Goal: Communication & Community: Share content

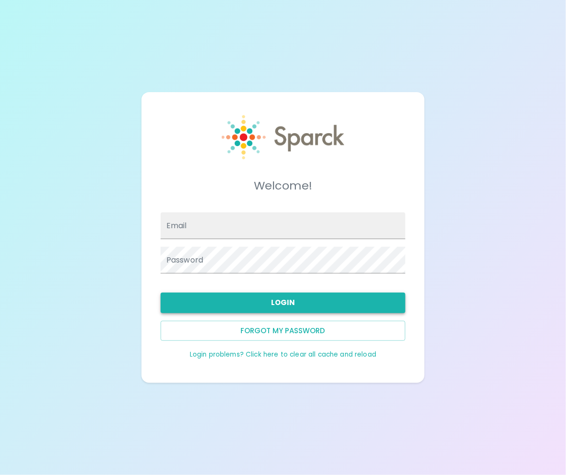
type input "[EMAIL_ADDRESS][DOMAIN_NAME]"
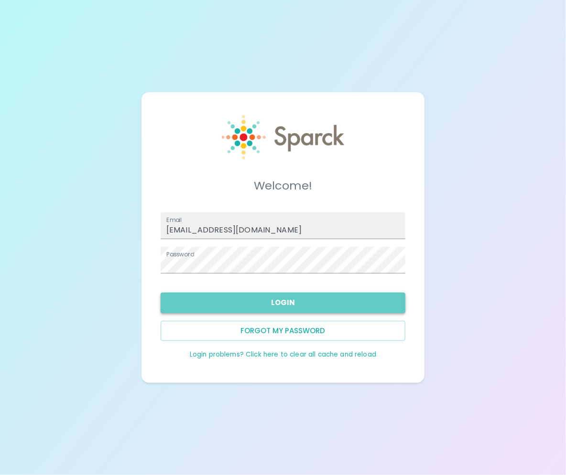
click at [268, 301] on button "Login" at bounding box center [283, 303] width 245 height 20
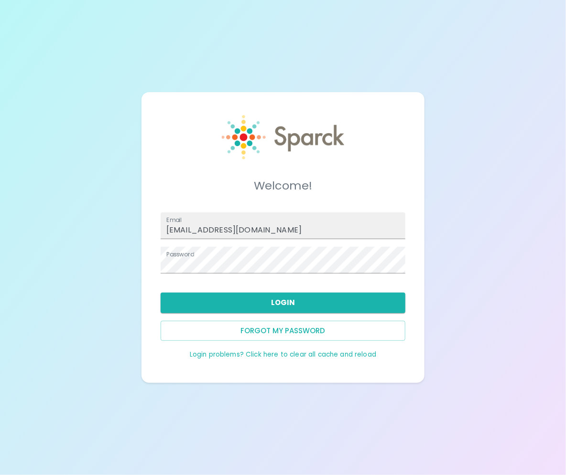
click at [268, 301] on button "Login" at bounding box center [283, 303] width 245 height 20
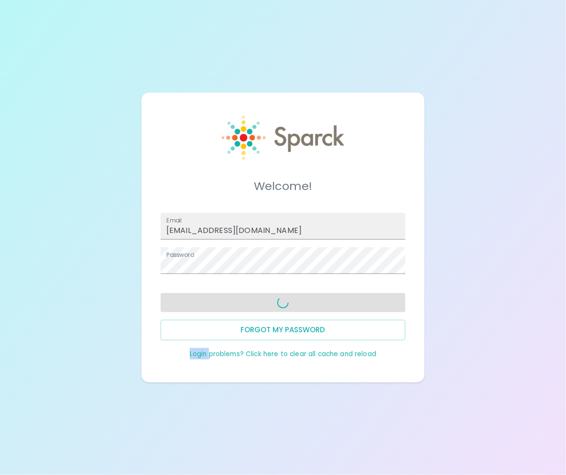
click at [268, 300] on div at bounding box center [279, 299] width 252 height 27
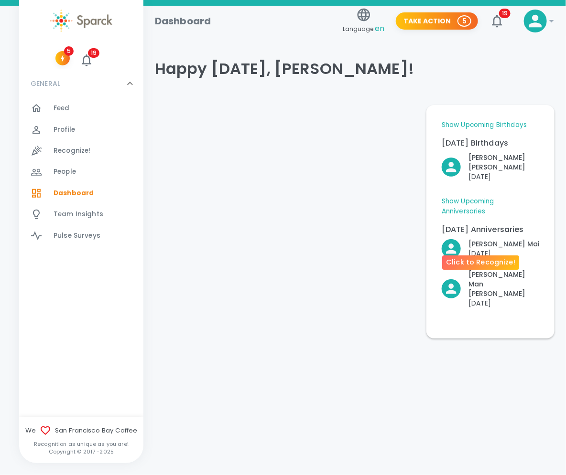
click at [453, 241] on icon "Click to Recognize!" at bounding box center [450, 248] width 15 height 15
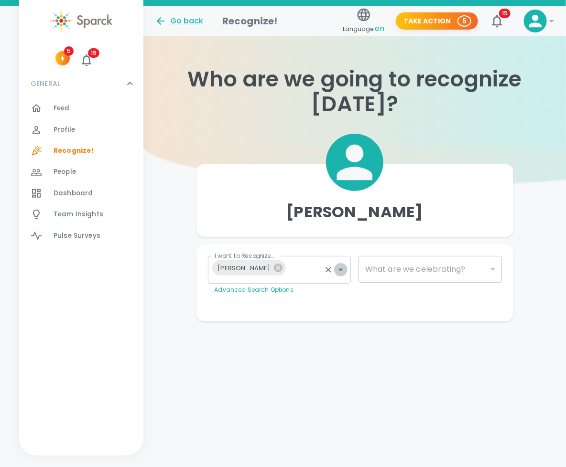
click at [341, 264] on icon "Open" at bounding box center [340, 269] width 11 height 11
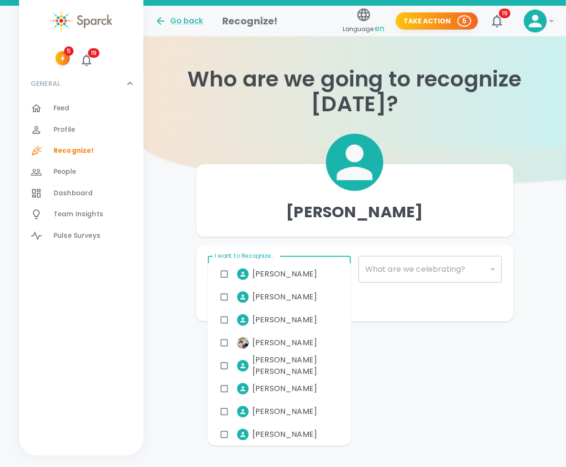
type input "2073"
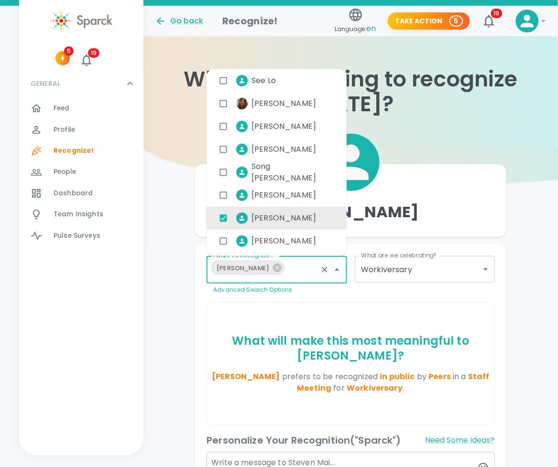
scroll to position [5812, 0]
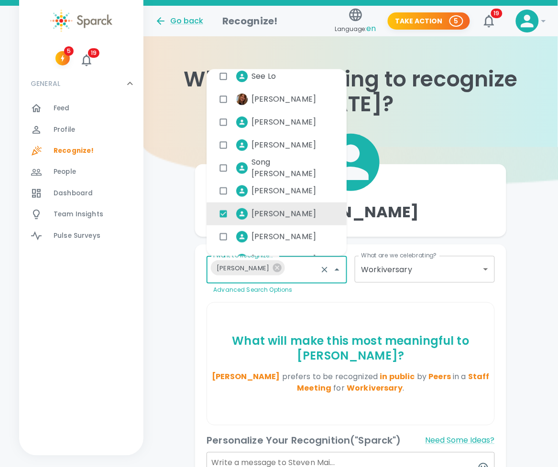
click at [284, 214] on span "Steven Mai" at bounding box center [283, 213] width 65 height 11
checkbox input "true"
type input "2073"
click at [158, 299] on div "Steven Mai I want to Recognize... Steven Mai I want to Recognize... Advanced Se…" at bounding box center [350, 364] width 414 height 434
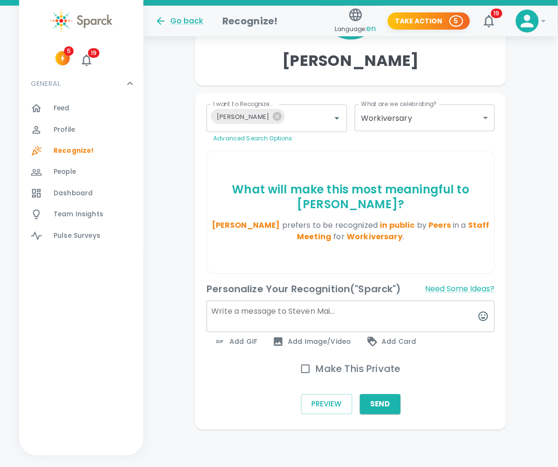
scroll to position [152, 0]
click at [222, 313] on textarea at bounding box center [350, 317] width 288 height 32
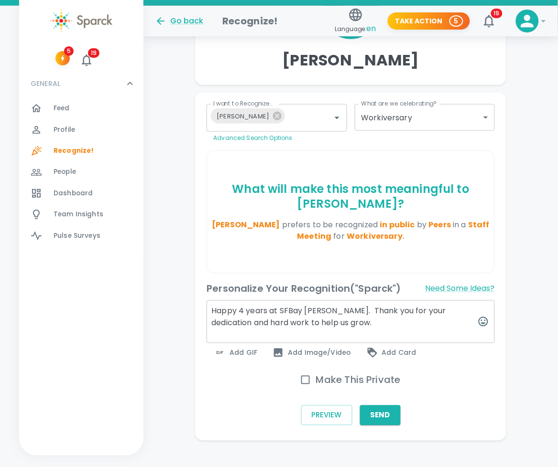
type textarea "Happy 4 years at SFBay Steven. Thank you for your dedication and hard work to h…"
click at [315, 351] on span "Add Image/Video" at bounding box center [311, 352] width 78 height 11
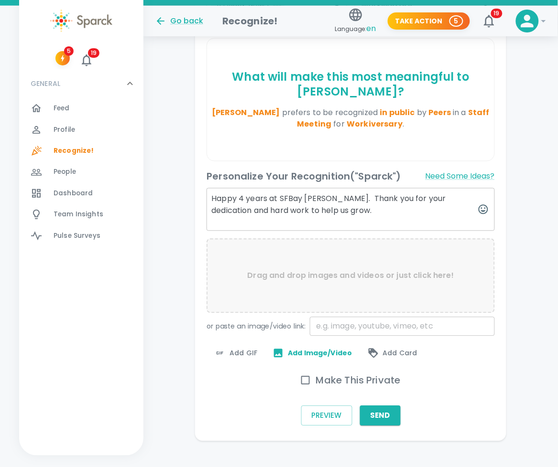
scroll to position [263, 0]
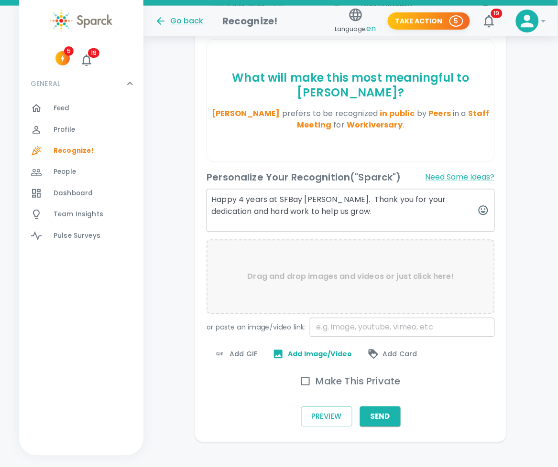
click at [244, 354] on span "Add GIF" at bounding box center [235, 354] width 43 height 11
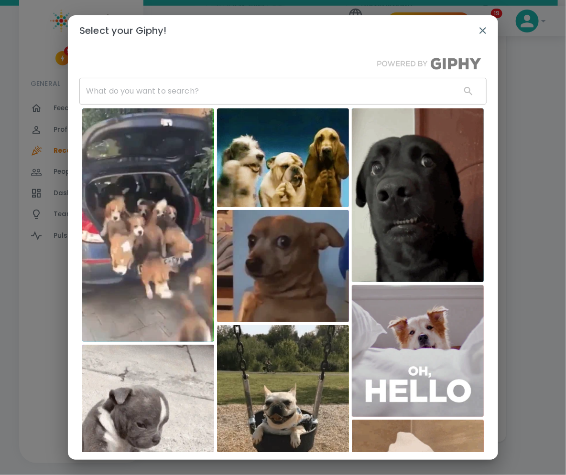
click at [125, 93] on input "text" at bounding box center [266, 91] width 374 height 27
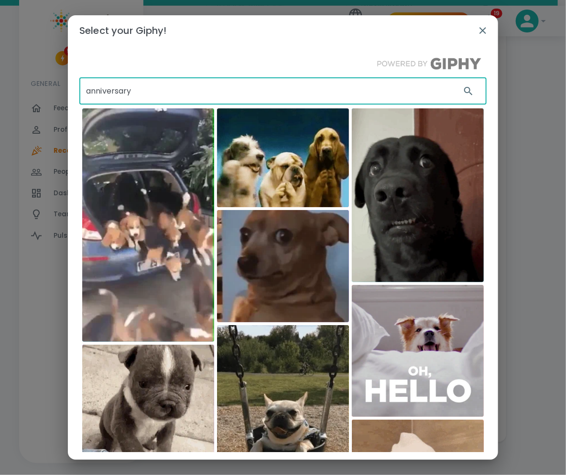
type input "anniversary"
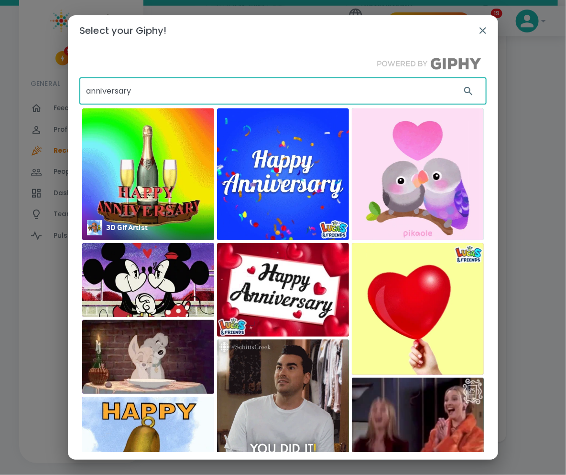
click at [120, 208] on img at bounding box center [148, 174] width 132 height 132
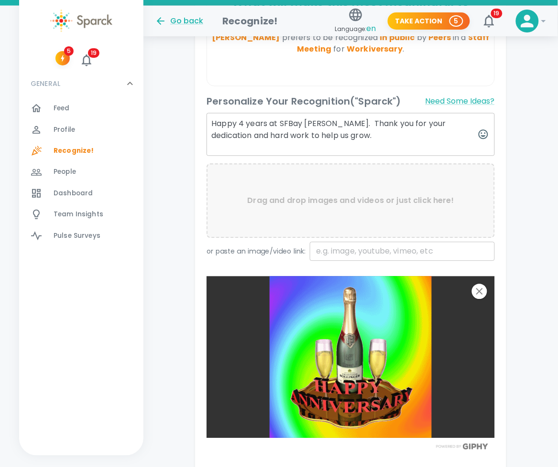
scroll to position [445, 0]
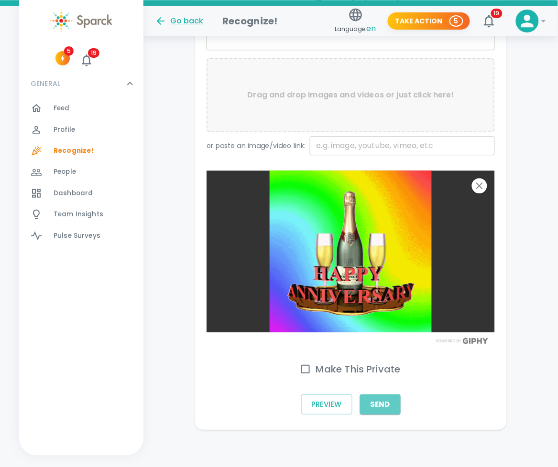
click at [373, 403] on button "Send" at bounding box center [380, 405] width 41 height 20
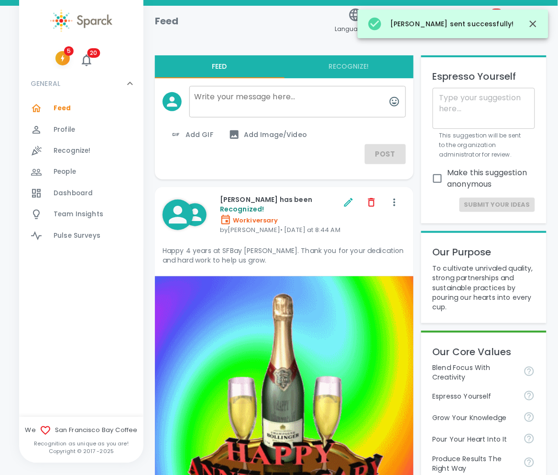
click at [64, 56] on icon "button" at bounding box center [62, 58] width 9 height 9
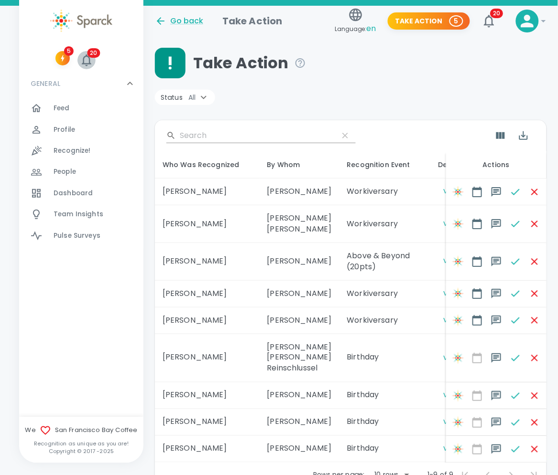
click at [87, 59] on icon "button" at bounding box center [86, 60] width 14 height 14
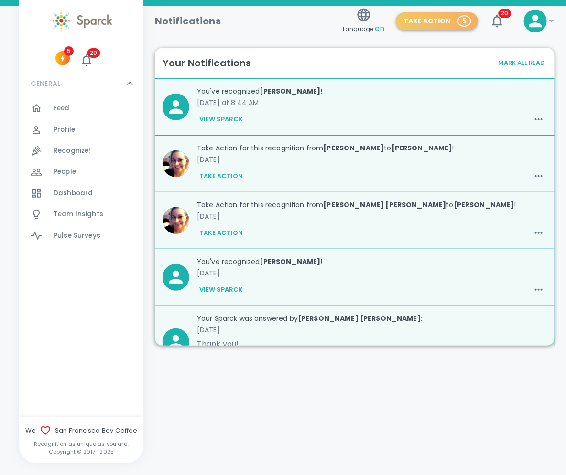
click at [467, 21] on span "5" at bounding box center [464, 21] width 12 height 10
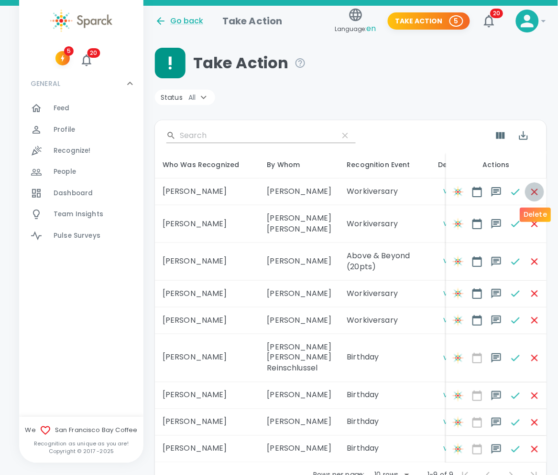
click at [534, 188] on icon "button" at bounding box center [534, 191] width 11 height 11
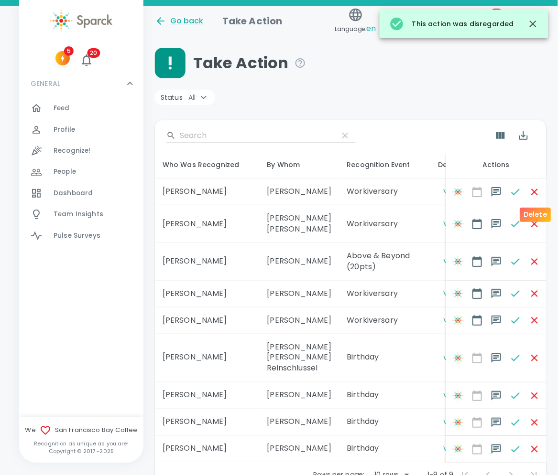
click at [536, 194] on span at bounding box center [534, 192] width 19 height 19
click at [531, 211] on div "Delete" at bounding box center [535, 215] width 31 height 14
click at [534, 22] on icon "button" at bounding box center [532, 24] width 7 height 7
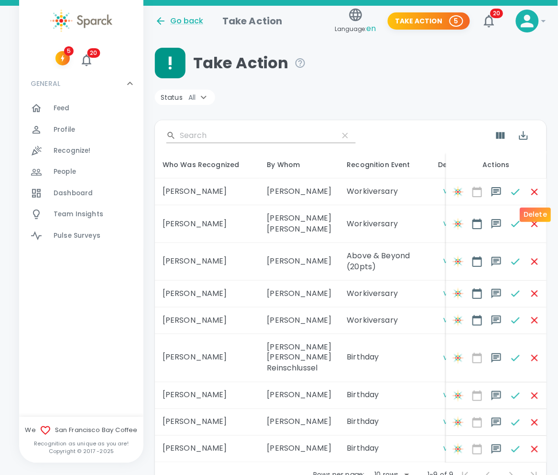
click at [533, 193] on span at bounding box center [534, 192] width 19 height 19
click at [533, 192] on span at bounding box center [534, 192] width 19 height 19
click at [533, 191] on span at bounding box center [534, 192] width 19 height 19
drag, startPoint x: 536, startPoint y: 216, endPoint x: 538, endPoint y: 232, distance: 16.3
click at [537, 216] on div "Delete" at bounding box center [535, 215] width 31 height 14
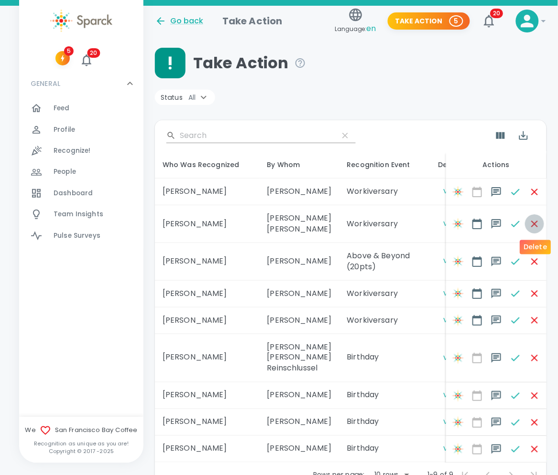
click at [535, 222] on icon "button" at bounding box center [534, 223] width 11 height 11
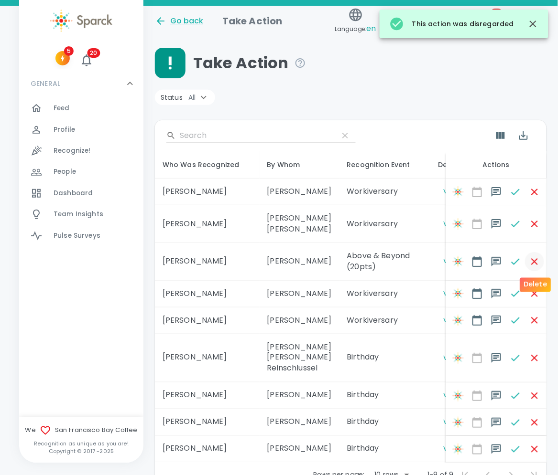
click at [534, 257] on icon "button" at bounding box center [534, 261] width 11 height 11
click at [533, 298] on button "button" at bounding box center [534, 293] width 19 height 19
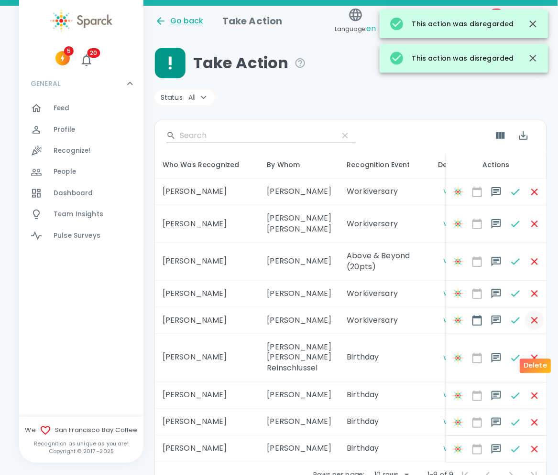
click at [535, 326] on icon "button" at bounding box center [534, 320] width 11 height 11
click at [533, 368] on span at bounding box center [534, 358] width 19 height 19
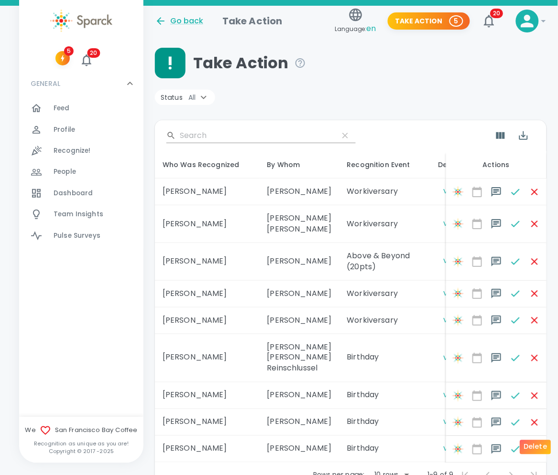
click at [533, 406] on span at bounding box center [534, 396] width 19 height 19
click at [534, 432] on span at bounding box center [534, 422] width 19 height 19
click at [533, 432] on span at bounding box center [534, 422] width 19 height 19
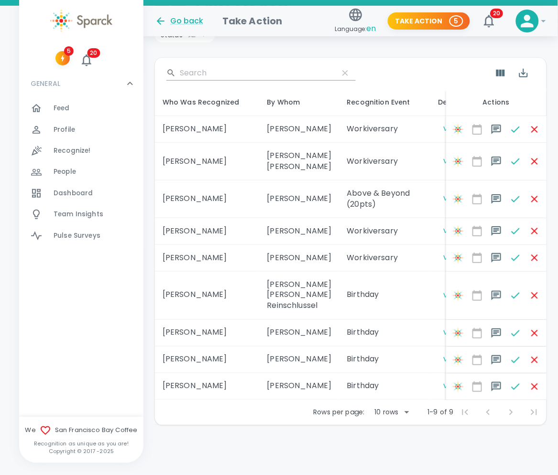
scroll to position [112, 0]
click at [531, 384] on span at bounding box center [534, 387] width 19 height 19
click at [531, 385] on span at bounding box center [534, 387] width 19 height 19
click at [537, 383] on span at bounding box center [534, 387] width 19 height 19
click at [533, 384] on span at bounding box center [534, 387] width 19 height 19
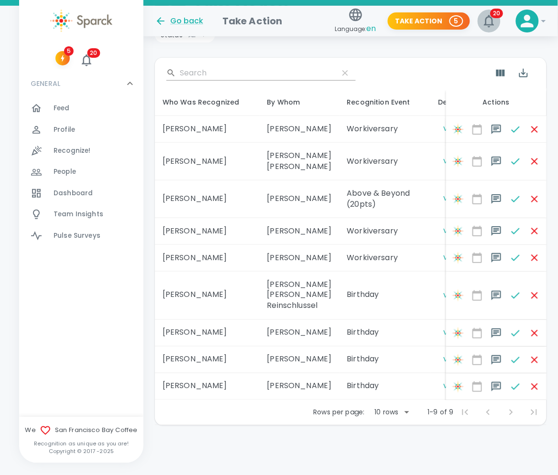
click at [496, 9] on span "20" at bounding box center [496, 14] width 13 height 10
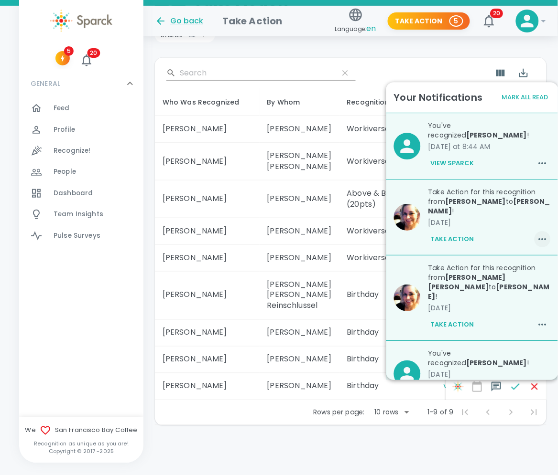
click at [537, 234] on icon "button" at bounding box center [542, 239] width 11 height 11
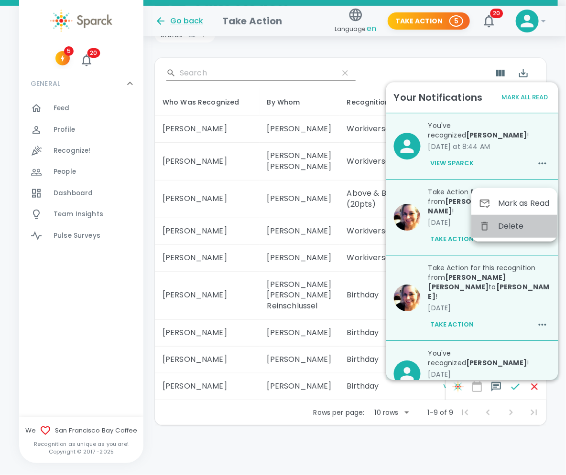
click at [505, 226] on span "Delete" at bounding box center [524, 226] width 52 height 11
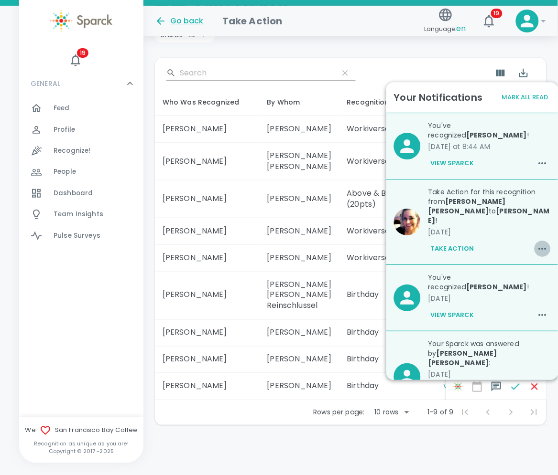
click at [537, 243] on icon "button" at bounding box center [542, 248] width 11 height 11
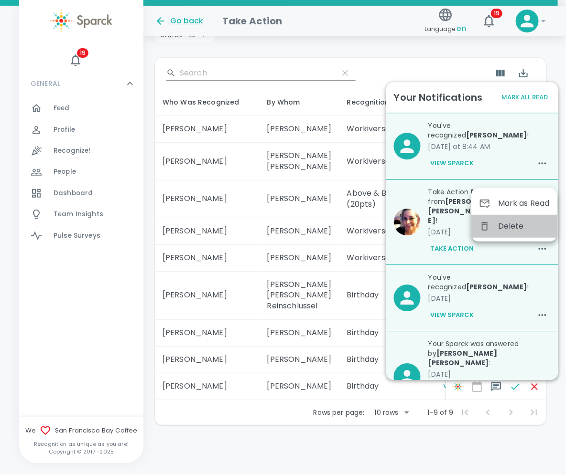
click at [512, 224] on span "Delete" at bounding box center [524, 226] width 52 height 11
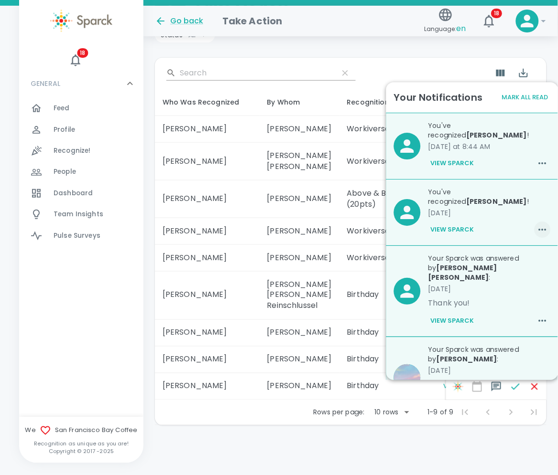
click at [537, 224] on icon "button" at bounding box center [542, 229] width 11 height 11
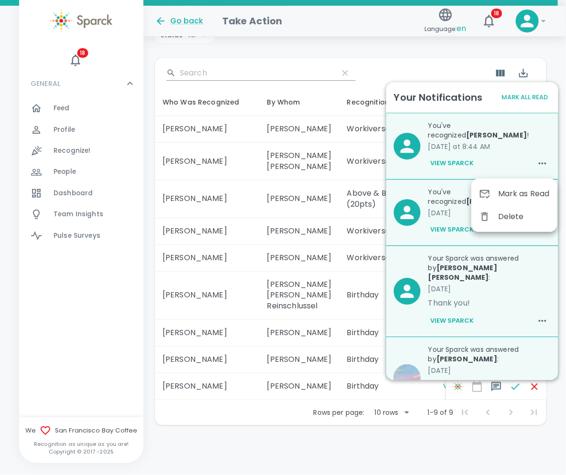
click at [513, 216] on span "Delete" at bounding box center [524, 216] width 52 height 11
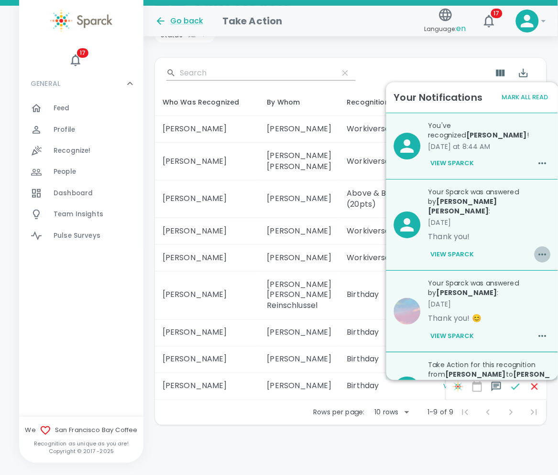
click at [537, 249] on icon "button" at bounding box center [542, 254] width 11 height 11
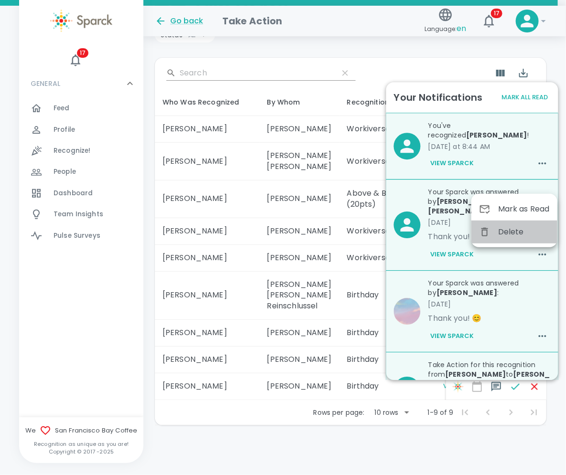
click at [514, 233] on span "Delete" at bounding box center [524, 232] width 52 height 11
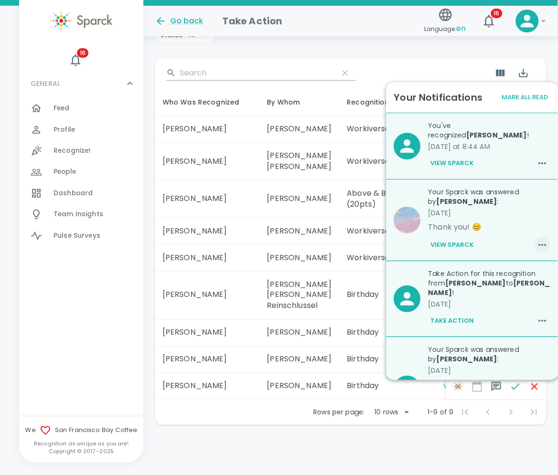
click at [537, 239] on icon "button" at bounding box center [542, 244] width 11 height 11
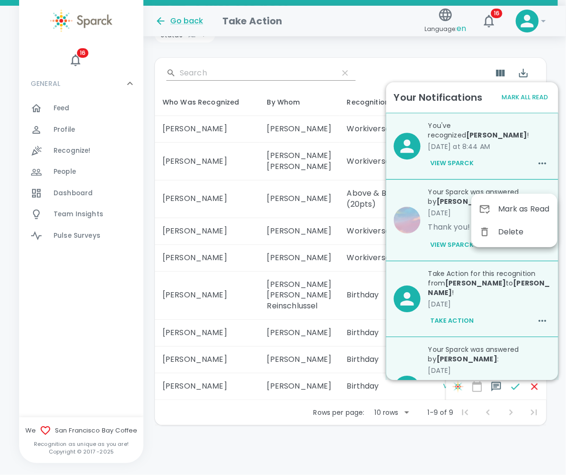
click at [512, 233] on span "Delete" at bounding box center [524, 232] width 52 height 11
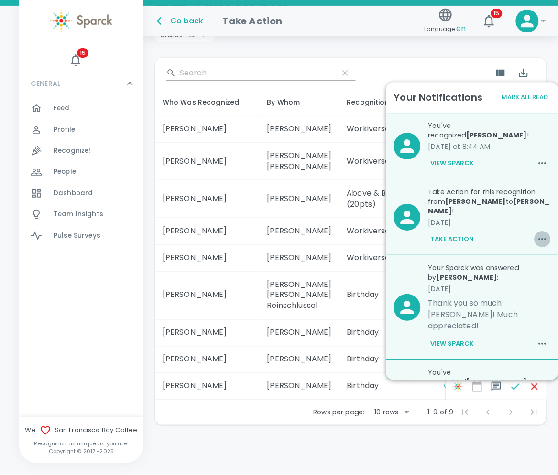
click at [537, 234] on icon "button" at bounding box center [542, 239] width 11 height 11
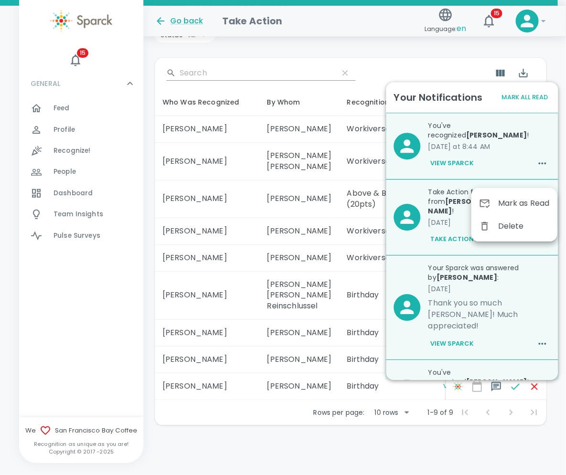
click at [512, 221] on span "Delete" at bounding box center [524, 226] width 52 height 11
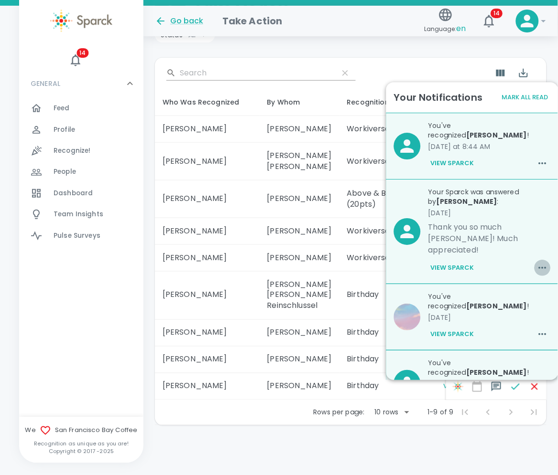
click at [539, 262] on icon "button" at bounding box center [542, 267] width 11 height 11
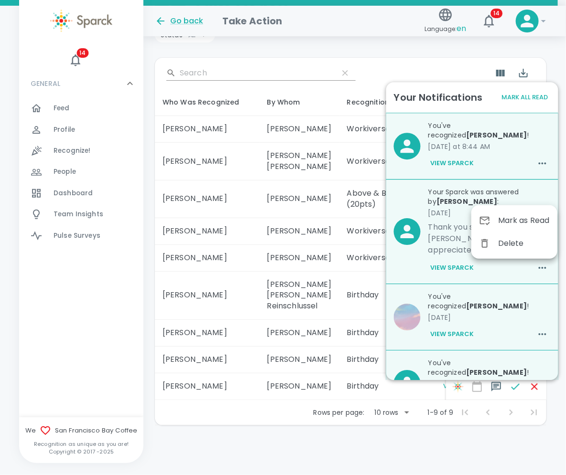
drag, startPoint x: 499, startPoint y: 242, endPoint x: 500, endPoint y: 236, distance: 6.3
click at [500, 236] on div "Delete" at bounding box center [514, 243] width 86 height 23
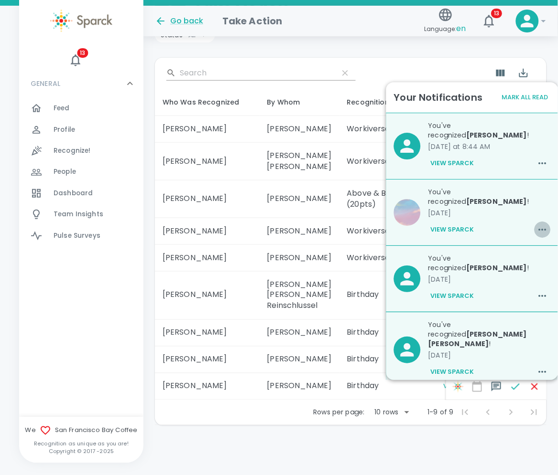
click at [537, 224] on icon "button" at bounding box center [542, 229] width 11 height 11
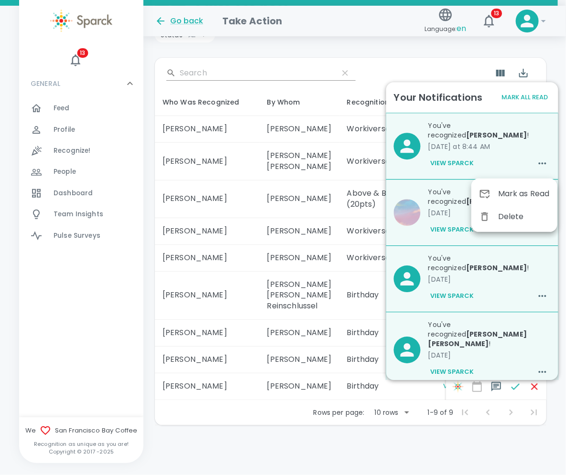
click at [512, 216] on span "Delete" at bounding box center [524, 216] width 52 height 11
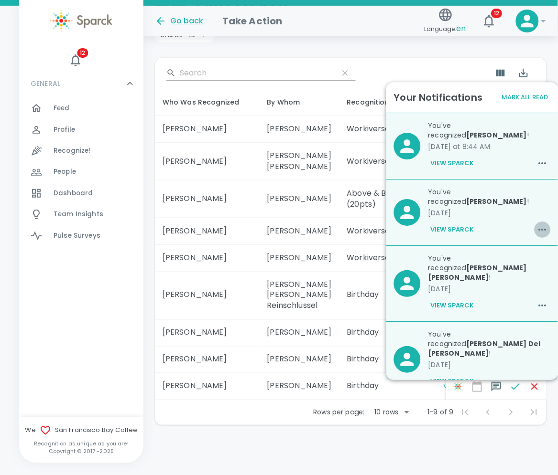
click at [539, 229] on icon "button" at bounding box center [543, 230] width 8 height 2
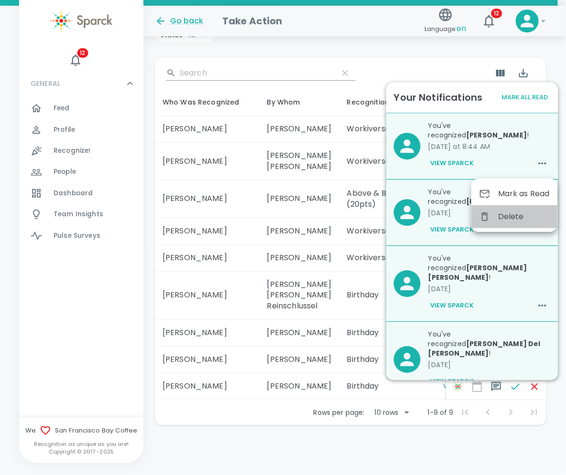
click at [512, 217] on span "Delete" at bounding box center [524, 216] width 52 height 11
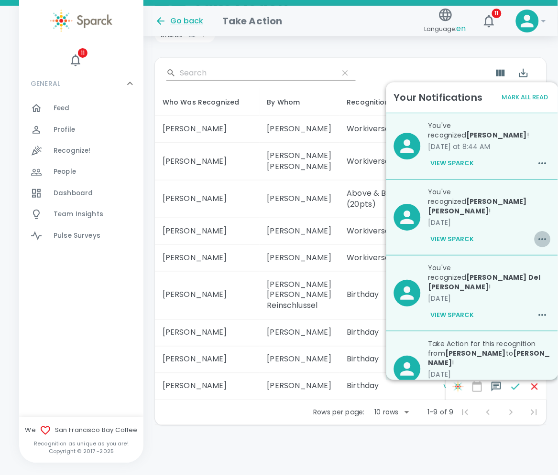
click at [537, 234] on icon "button" at bounding box center [542, 239] width 11 height 11
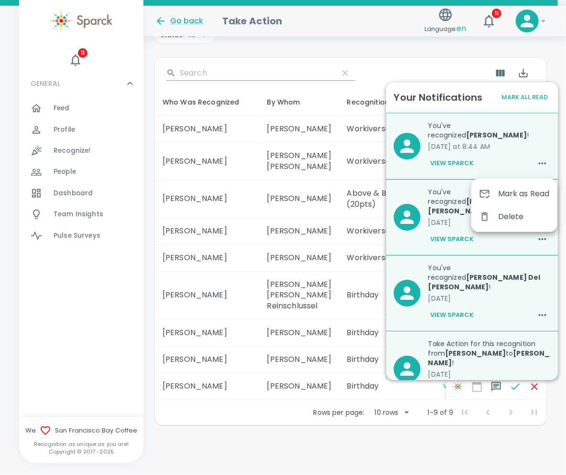
click at [511, 216] on span "Delete" at bounding box center [524, 216] width 52 height 11
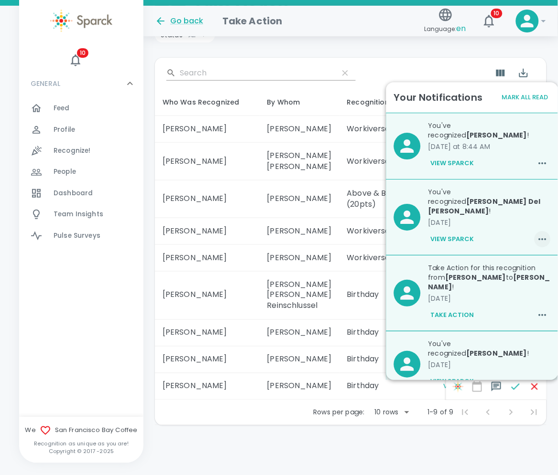
click at [538, 234] on icon "button" at bounding box center [542, 239] width 11 height 11
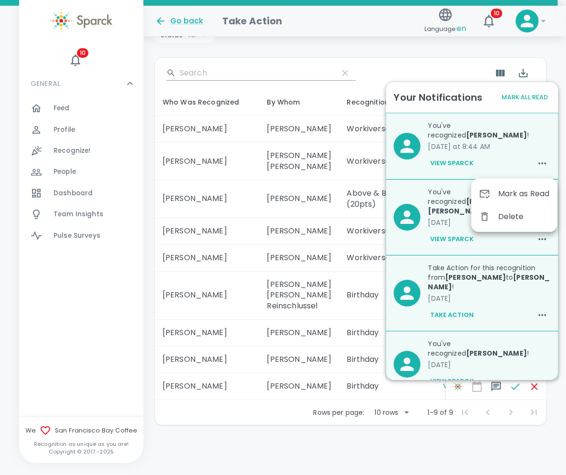
click at [512, 214] on span "Delete" at bounding box center [524, 216] width 52 height 11
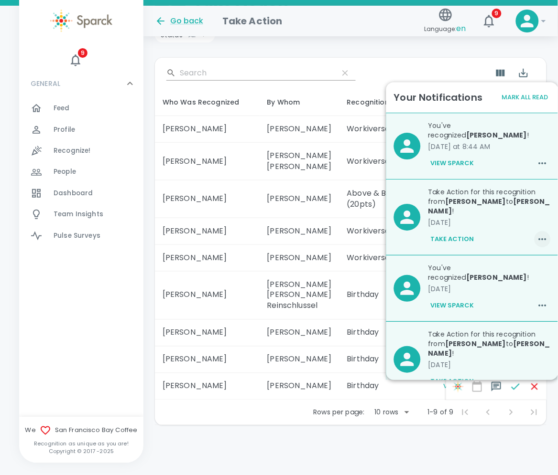
click at [537, 234] on icon "button" at bounding box center [542, 239] width 11 height 11
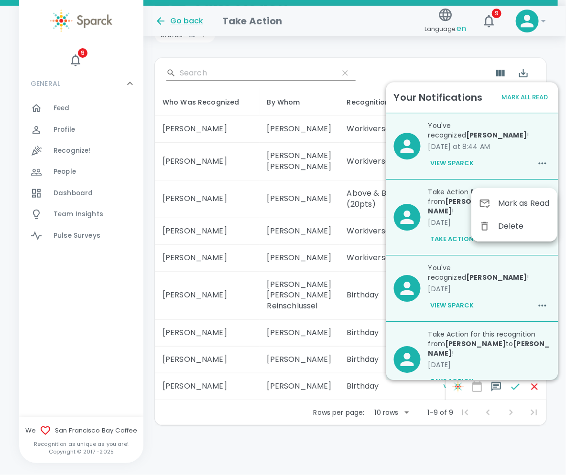
drag, startPoint x: 512, startPoint y: 225, endPoint x: 509, endPoint y: 221, distance: 5.1
click at [509, 221] on span "Delete" at bounding box center [524, 226] width 52 height 11
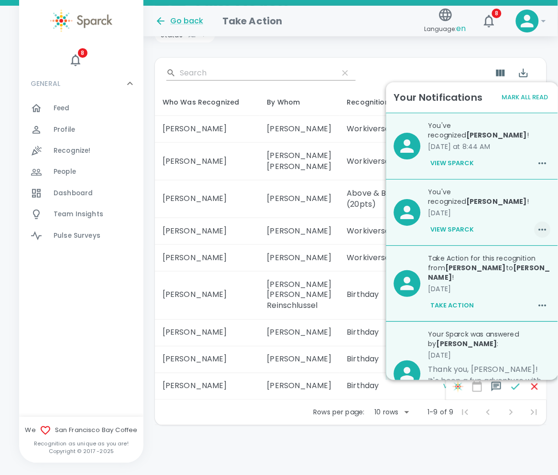
click at [539, 224] on icon "button" at bounding box center [542, 229] width 11 height 11
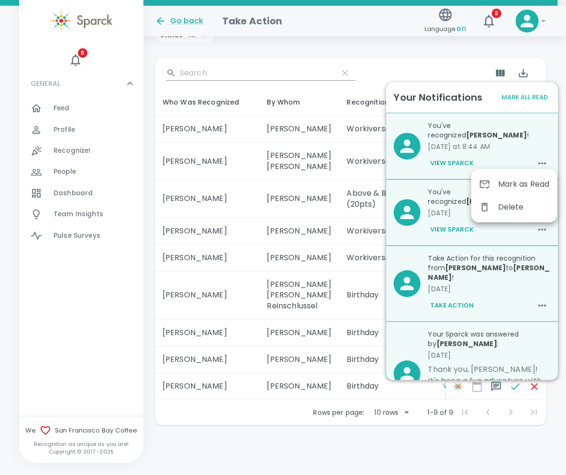
click at [517, 207] on span "Delete" at bounding box center [524, 207] width 52 height 11
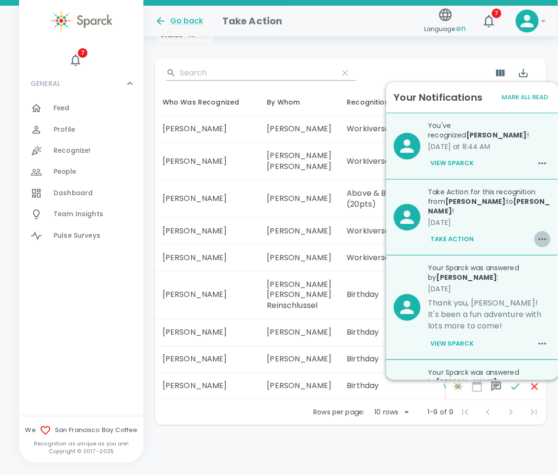
click at [537, 234] on icon "button" at bounding box center [542, 239] width 11 height 11
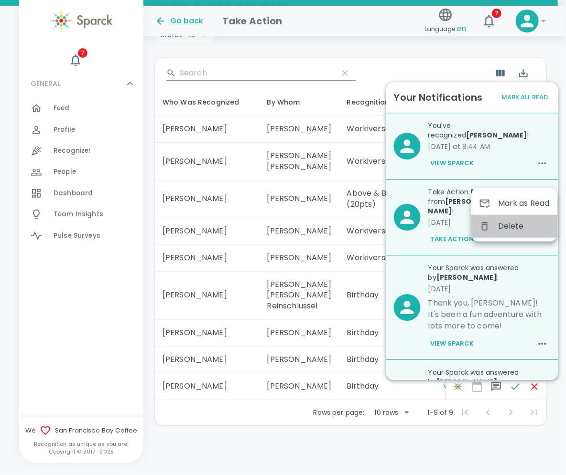
drag, startPoint x: 511, startPoint y: 225, endPoint x: 507, endPoint y: 217, distance: 8.6
click at [507, 217] on div "Delete" at bounding box center [514, 226] width 86 height 23
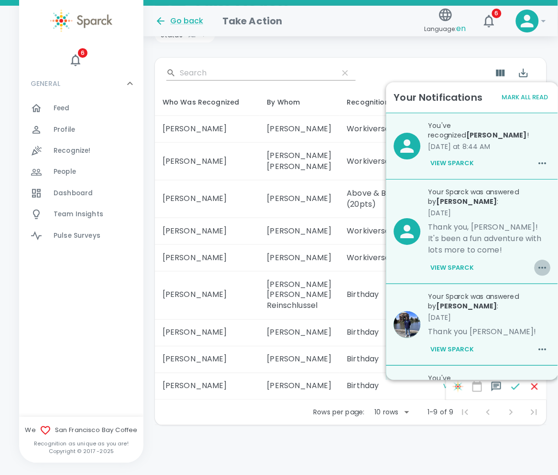
click at [537, 262] on icon "button" at bounding box center [542, 267] width 11 height 11
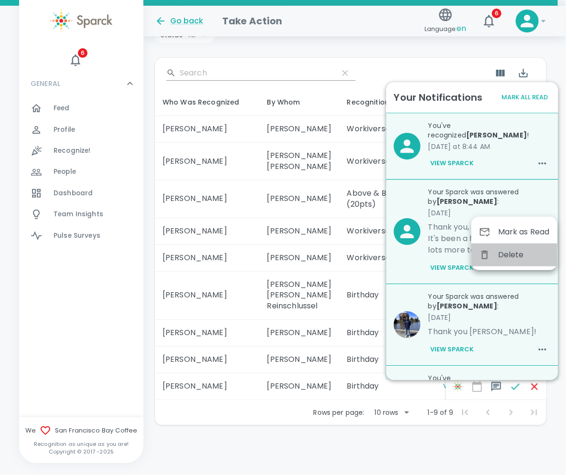
click at [512, 256] on span "Delete" at bounding box center [524, 254] width 52 height 11
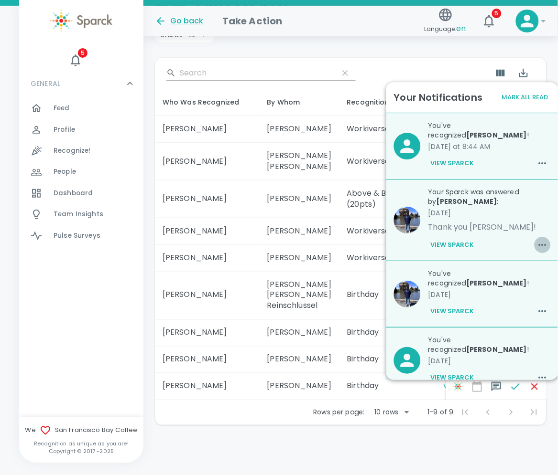
click at [537, 239] on icon "button" at bounding box center [542, 244] width 11 height 11
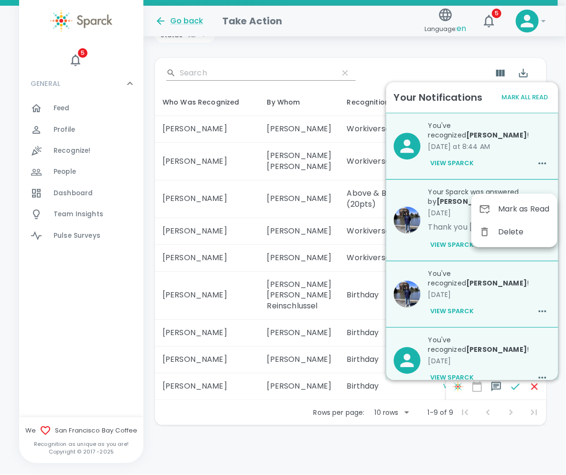
click at [512, 236] on span "Delete" at bounding box center [524, 232] width 52 height 11
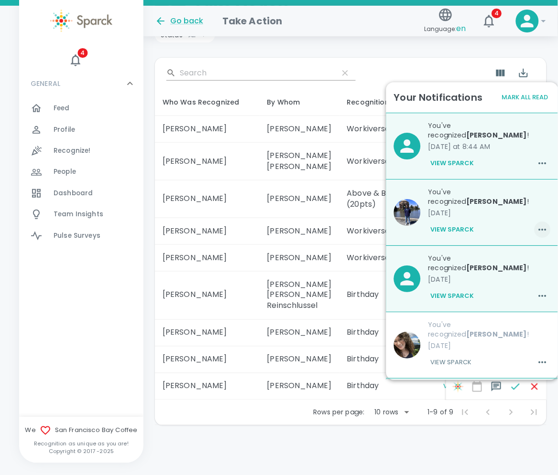
click at [538, 224] on icon "button" at bounding box center [542, 229] width 11 height 11
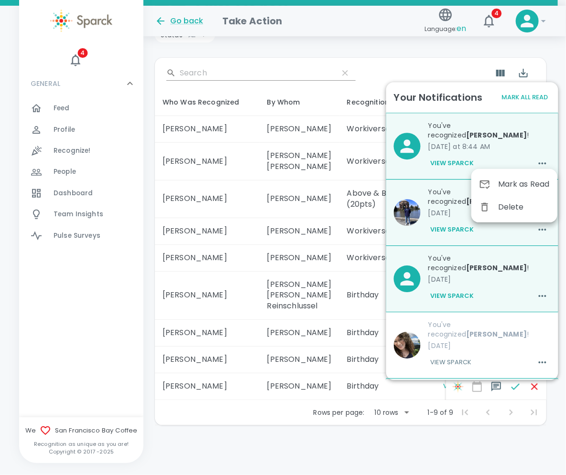
click at [504, 206] on span "Delete" at bounding box center [524, 207] width 52 height 11
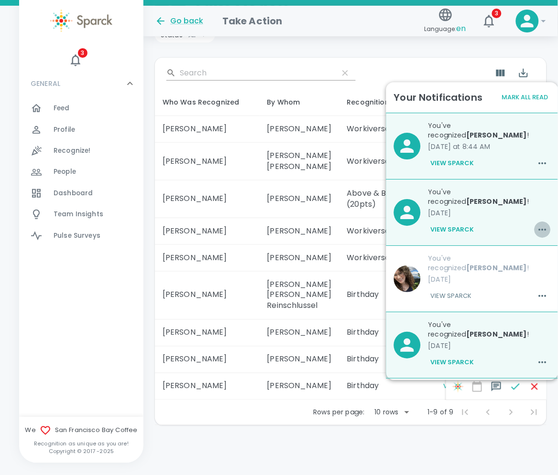
click at [539, 229] on icon "button" at bounding box center [543, 230] width 8 height 2
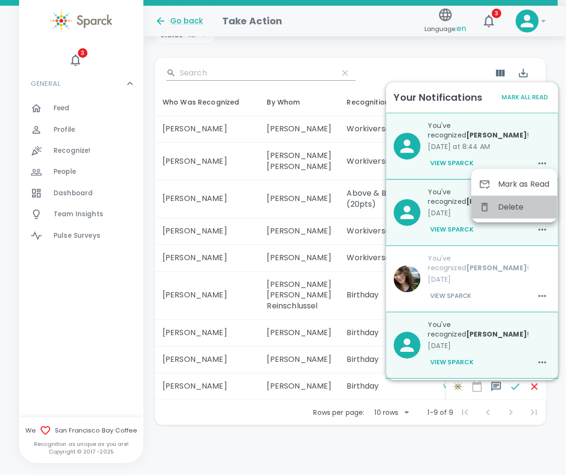
click at [512, 206] on span "Delete" at bounding box center [524, 207] width 52 height 11
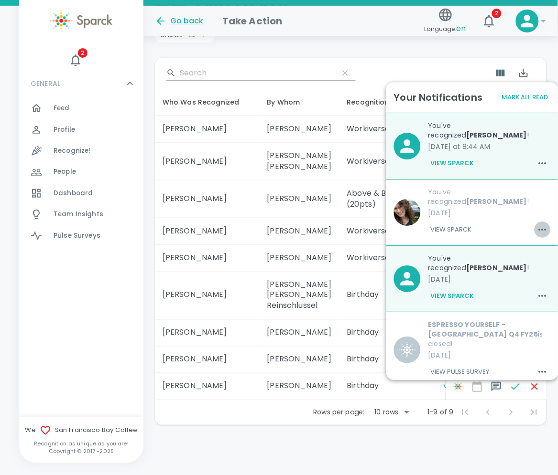
click at [537, 224] on icon "button" at bounding box center [542, 229] width 11 height 11
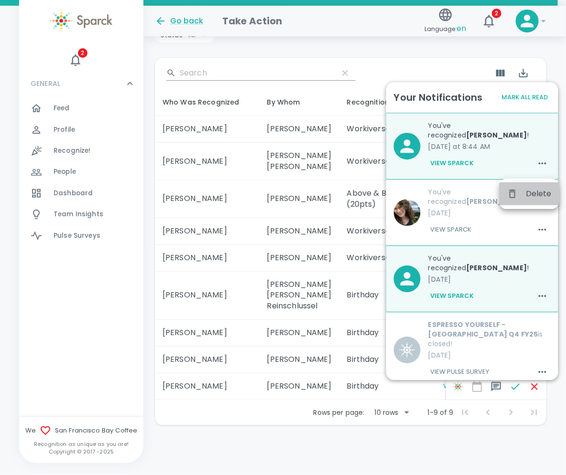
click at [532, 190] on span "Delete" at bounding box center [539, 193] width 26 height 11
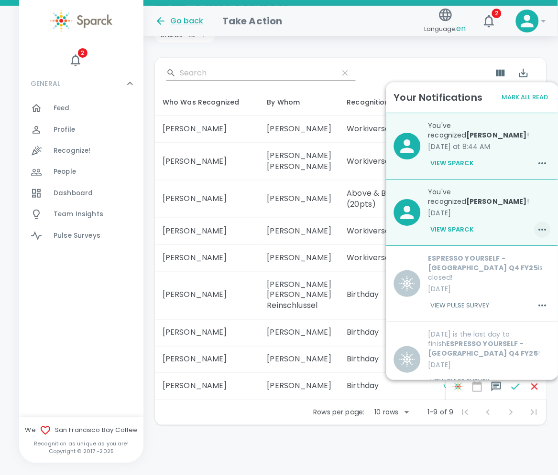
click at [537, 224] on icon "button" at bounding box center [542, 229] width 11 height 11
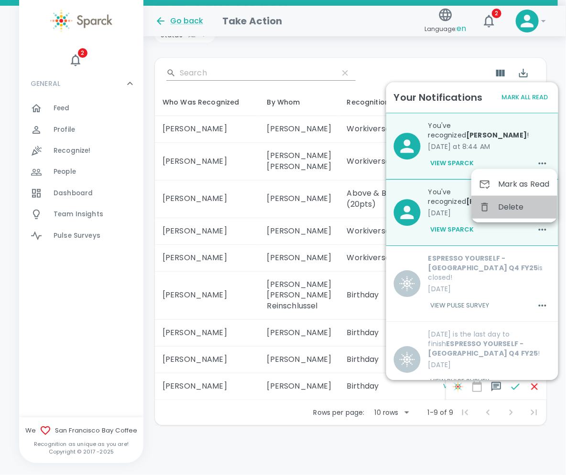
click at [513, 206] on span "Delete" at bounding box center [524, 207] width 52 height 11
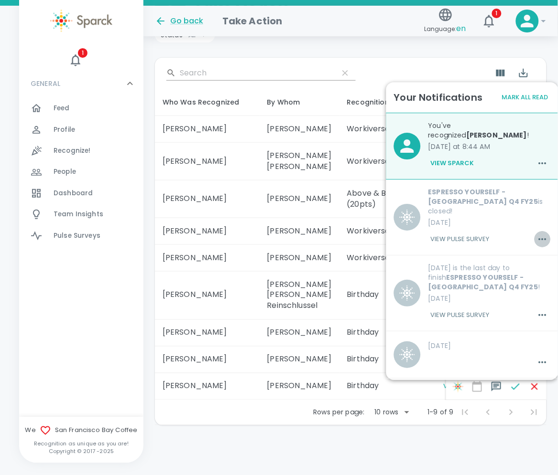
click at [537, 234] on icon "button" at bounding box center [542, 239] width 11 height 11
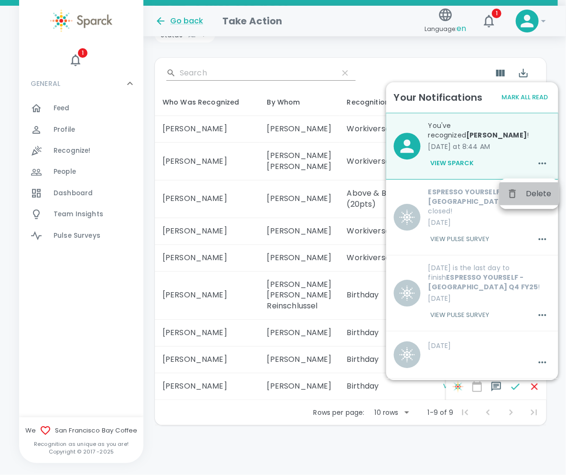
click at [526, 192] on span "Delete" at bounding box center [539, 193] width 26 height 11
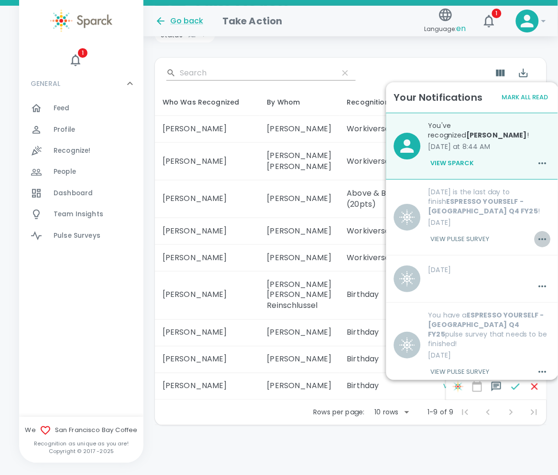
click at [537, 234] on icon "button" at bounding box center [542, 239] width 11 height 11
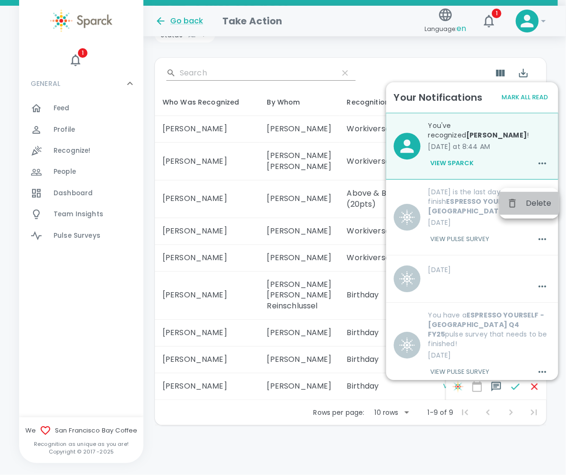
click at [535, 202] on span "Delete" at bounding box center [539, 203] width 26 height 11
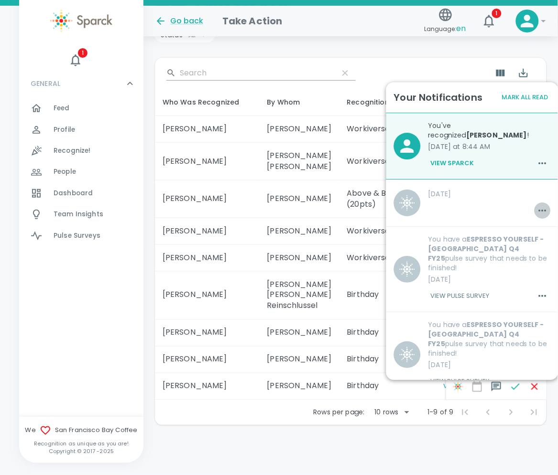
click at [539, 210] on icon "button" at bounding box center [543, 211] width 8 height 2
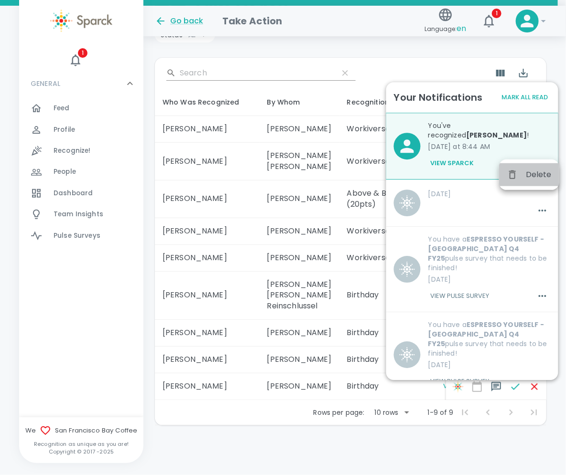
click at [532, 177] on span "Delete" at bounding box center [539, 174] width 26 height 11
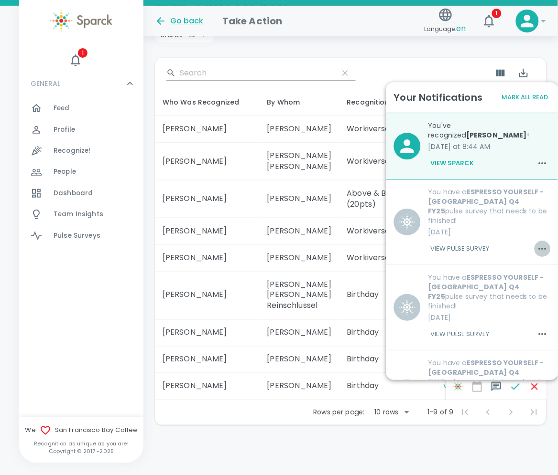
click at [537, 243] on icon "button" at bounding box center [542, 248] width 11 height 11
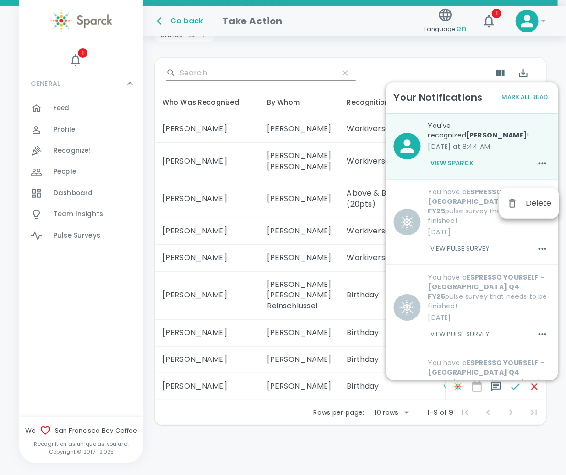
click at [532, 198] on span "Delete" at bounding box center [539, 203] width 26 height 11
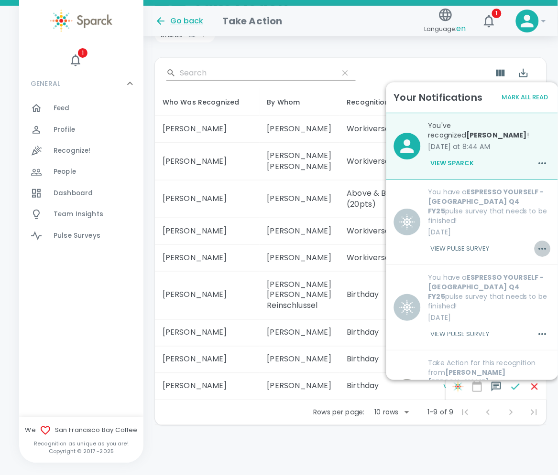
click at [537, 243] on icon "button" at bounding box center [542, 248] width 11 height 11
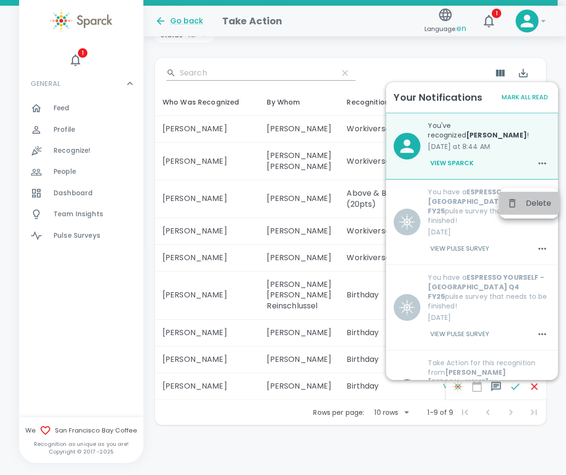
click at [531, 203] on span "Delete" at bounding box center [539, 203] width 26 height 11
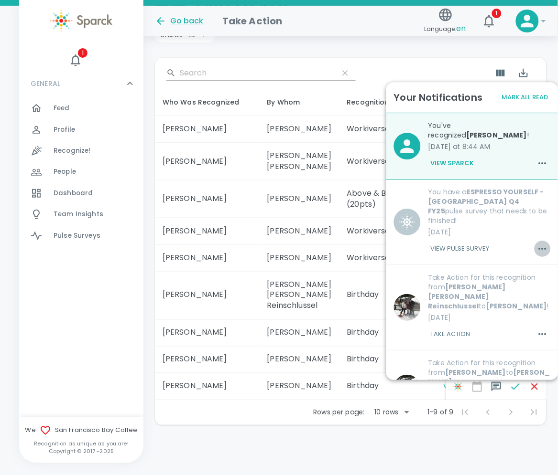
click at [537, 243] on icon "button" at bounding box center [542, 248] width 11 height 11
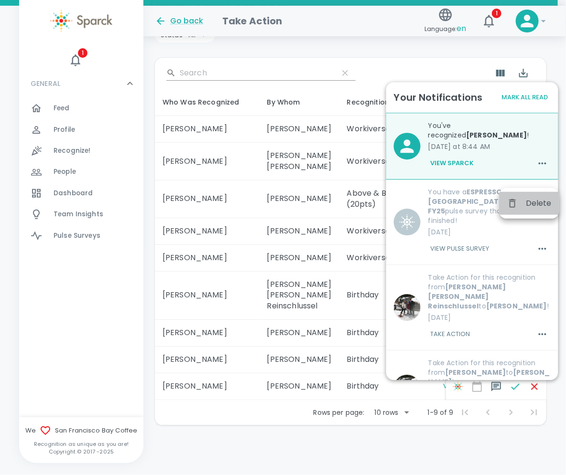
click at [534, 202] on span "Delete" at bounding box center [539, 203] width 26 height 11
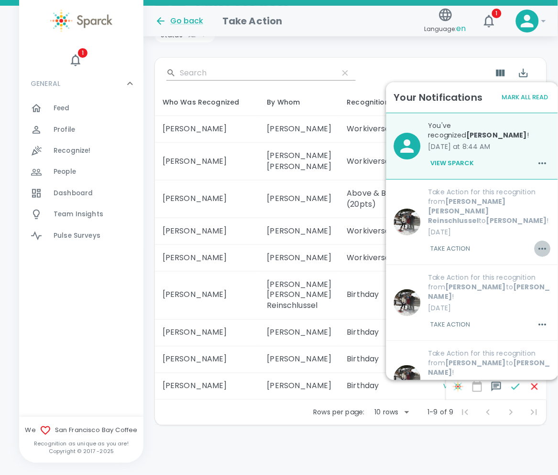
click at [537, 243] on icon "button" at bounding box center [542, 248] width 11 height 11
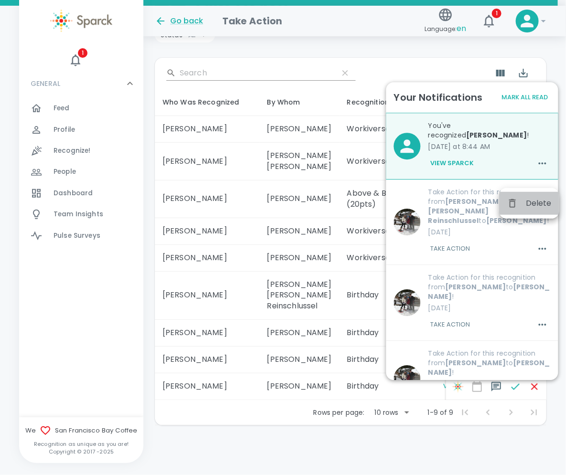
click at [536, 199] on span "Delete" at bounding box center [539, 203] width 26 height 11
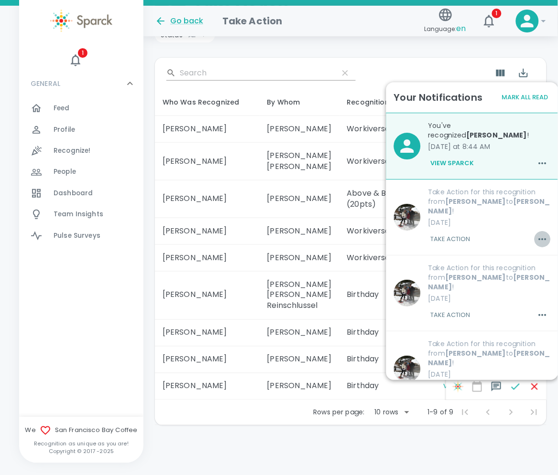
click at [537, 234] on icon "button" at bounding box center [542, 239] width 11 height 11
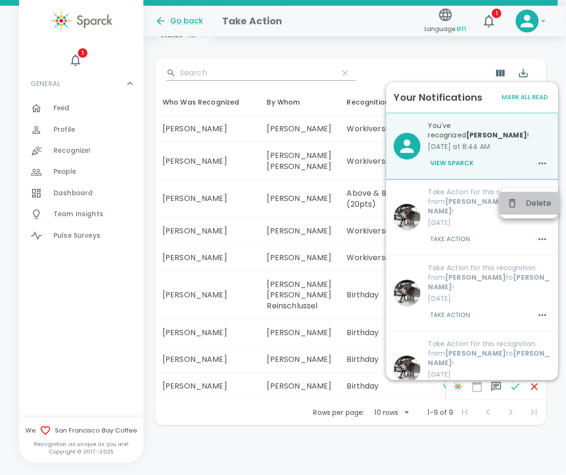
click at [540, 201] on span "Delete" at bounding box center [539, 203] width 26 height 11
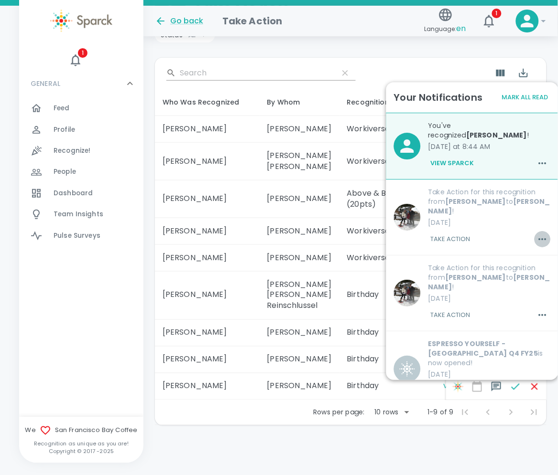
click at [539, 238] on icon "button" at bounding box center [543, 239] width 8 height 2
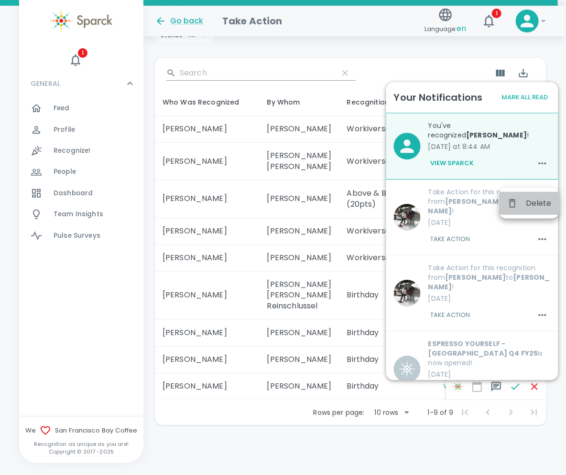
click at [533, 201] on span "Delete" at bounding box center [539, 203] width 26 height 11
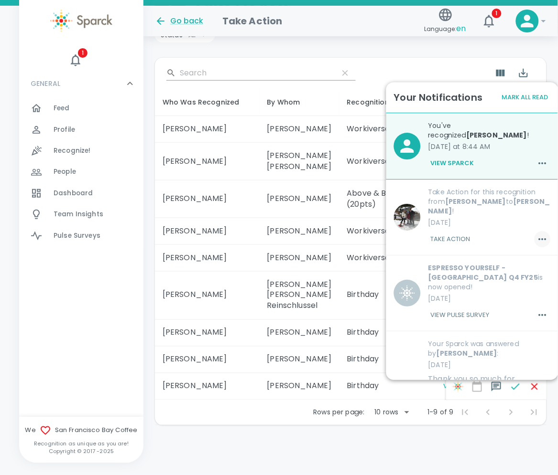
click at [537, 234] on icon "button" at bounding box center [542, 239] width 11 height 11
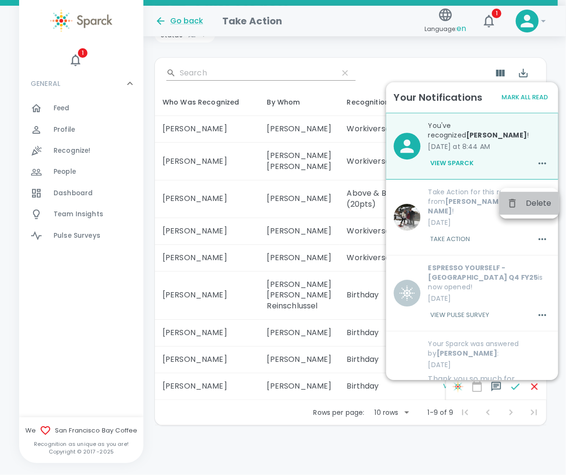
click at [536, 201] on span "Delete" at bounding box center [539, 203] width 26 height 11
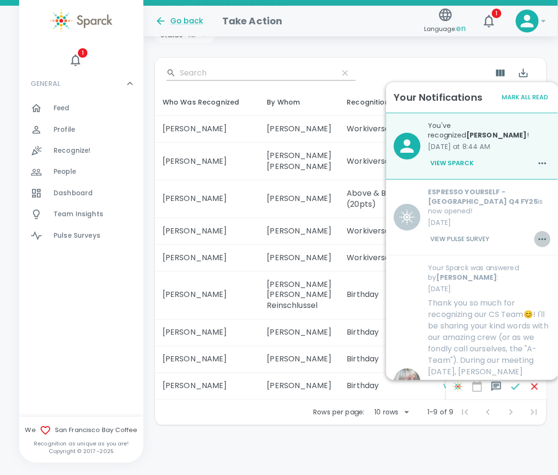
click at [538, 234] on icon "button" at bounding box center [542, 239] width 11 height 11
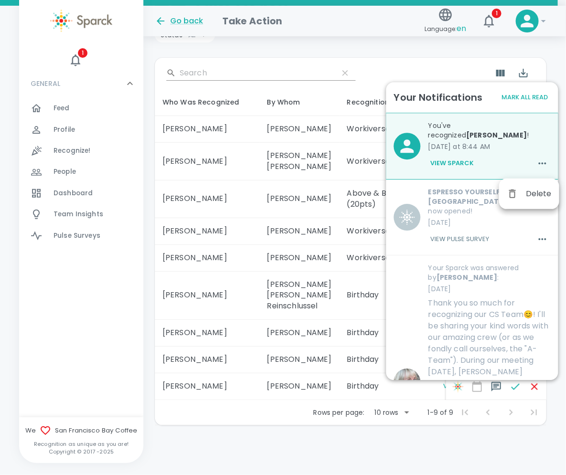
click at [538, 193] on span "Delete" at bounding box center [539, 193] width 26 height 11
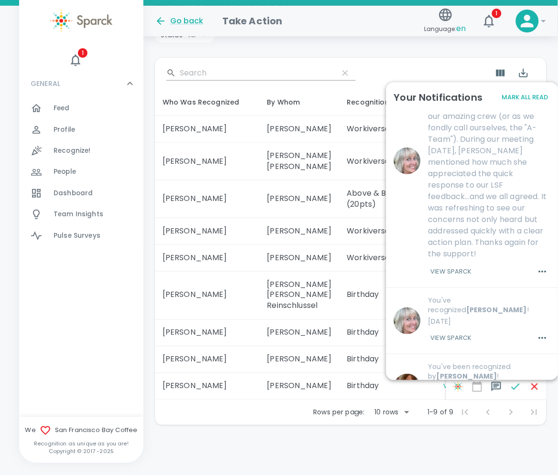
scroll to position [146, 0]
click at [537, 265] on icon "button" at bounding box center [542, 270] width 11 height 11
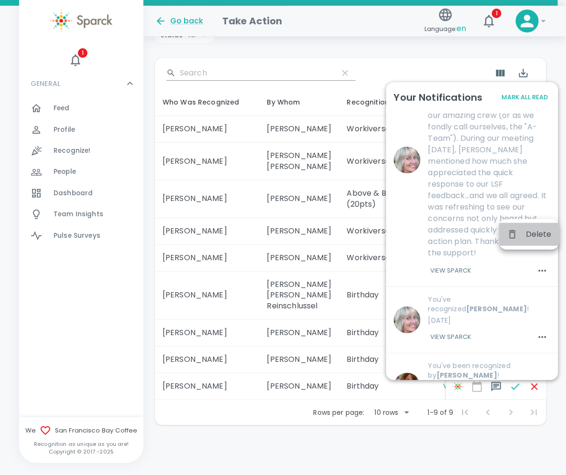
click at [527, 230] on span "Delete" at bounding box center [539, 234] width 26 height 11
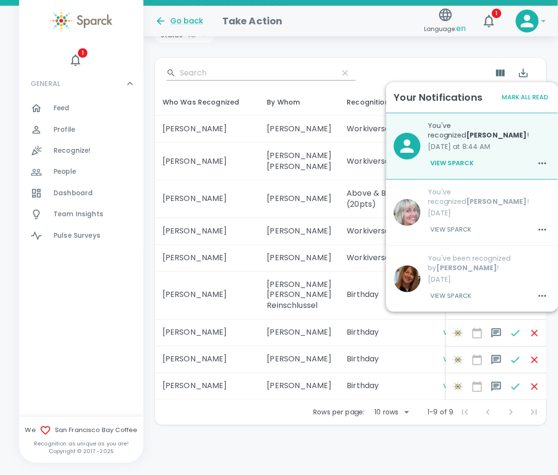
scroll to position [0, 0]
click at [537, 224] on icon "button" at bounding box center [542, 229] width 11 height 11
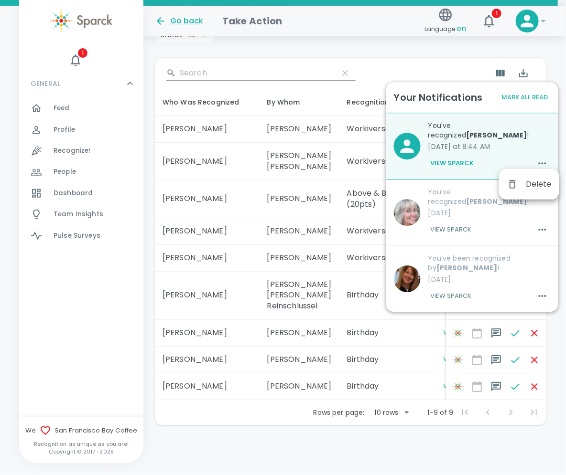
click at [535, 182] on span "Delete" at bounding box center [539, 184] width 26 height 11
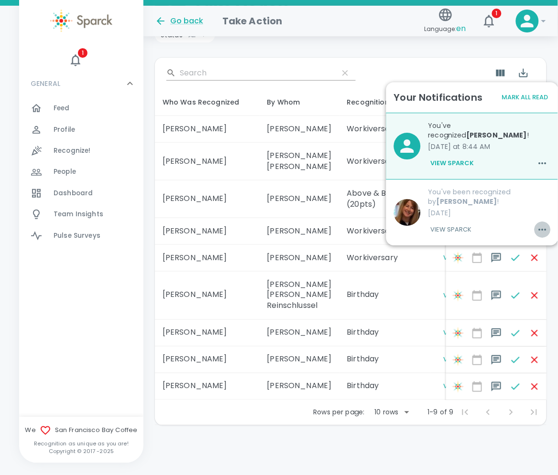
click at [539, 229] on icon "button" at bounding box center [543, 230] width 8 height 2
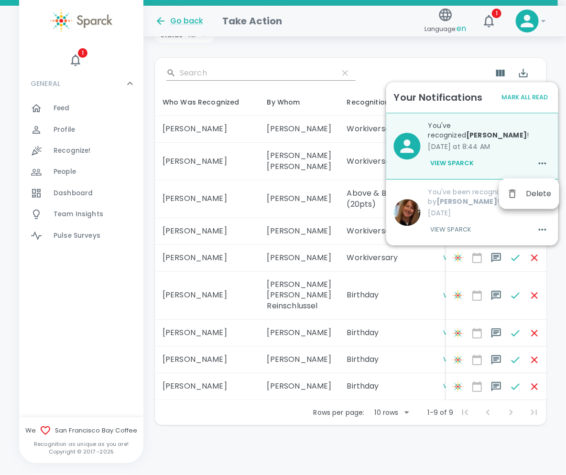
click at [536, 194] on span "Delete" at bounding box center [539, 193] width 26 height 11
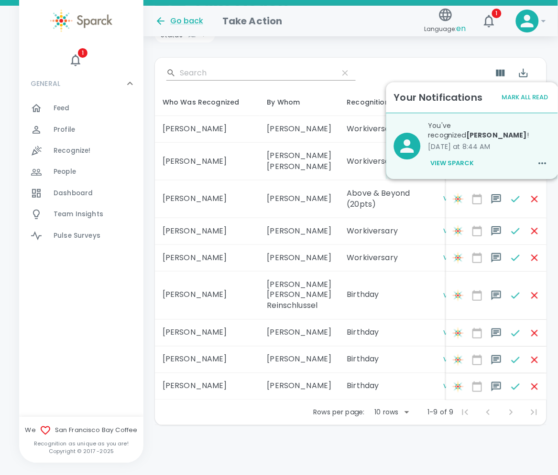
click at [77, 287] on div "GENERAL 0 Feed 0 Profile 0 Recognize! 0 People 0 Dashboard 0 Team Insights 0 Pu…" at bounding box center [81, 243] width 124 height 348
click at [59, 108] on span "Feed" at bounding box center [62, 109] width 16 height 10
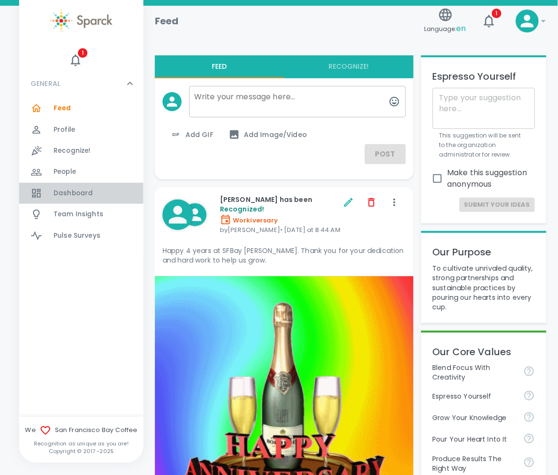
click at [65, 189] on span "Dashboard" at bounding box center [73, 194] width 39 height 10
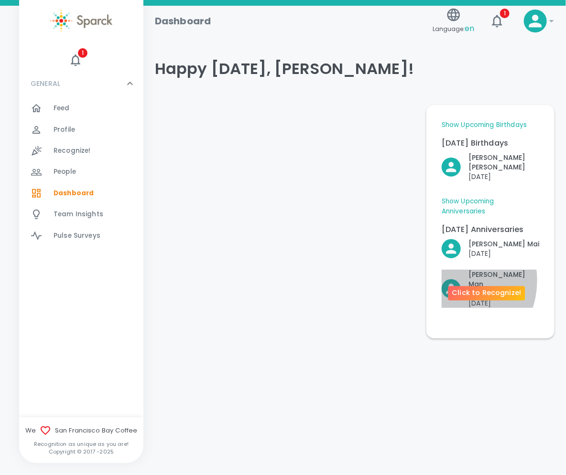
click at [448, 281] on icon "Click to Recognize!" at bounding box center [450, 288] width 15 height 15
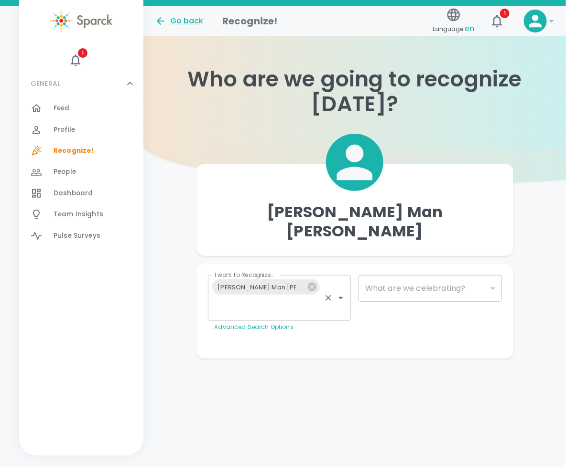
click at [343, 275] on div "Yim Man Yan-Sasso I want to Recognize..." at bounding box center [279, 298] width 143 height 46
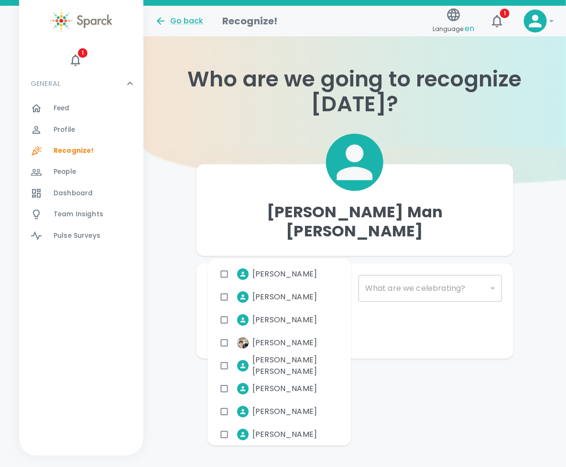
type input "2073"
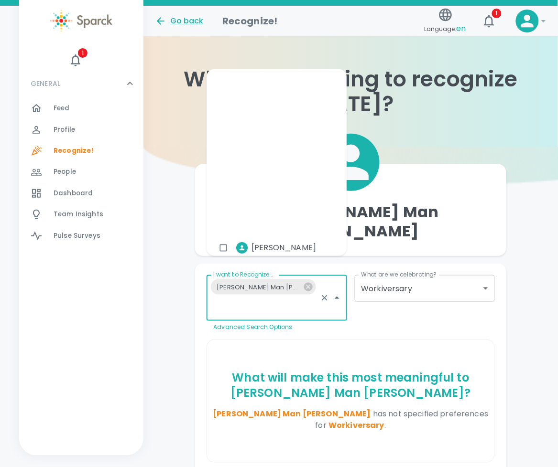
scroll to position [6263, 0]
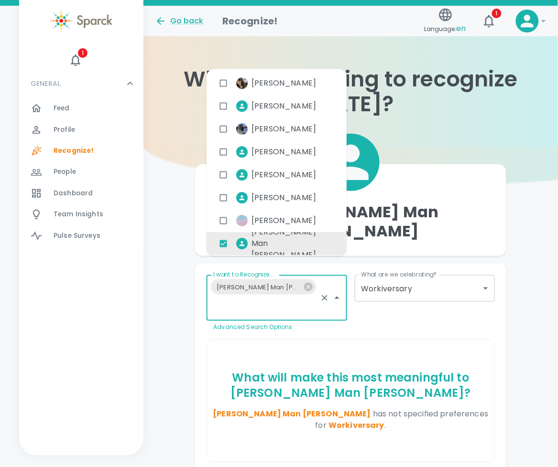
click at [265, 242] on span "Yim Man Yan-Sasso" at bounding box center [291, 244] width 80 height 34
checkbox input "true"
type input "2073"
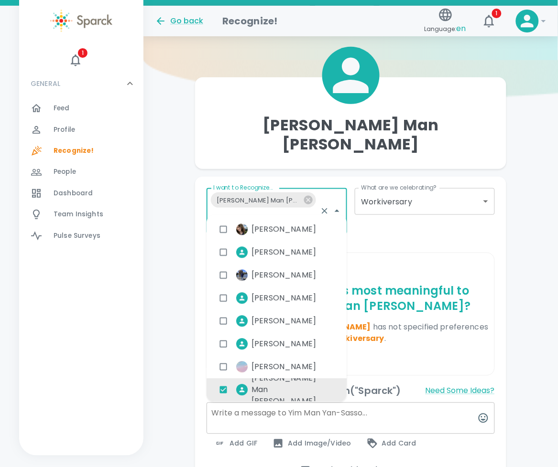
scroll to position [87, 0]
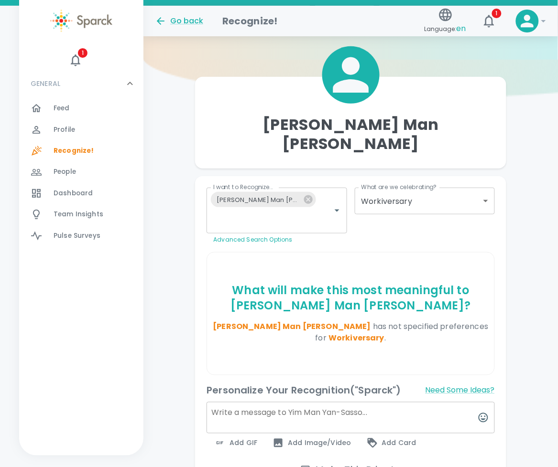
click at [442, 334] on div "What will make this most meaningful to Yim Man Yan-Sasso ? Yim Man Yan-Sasso ha…" at bounding box center [350, 314] width 287 height 122
click at [235, 402] on textarea at bounding box center [350, 418] width 288 height 32
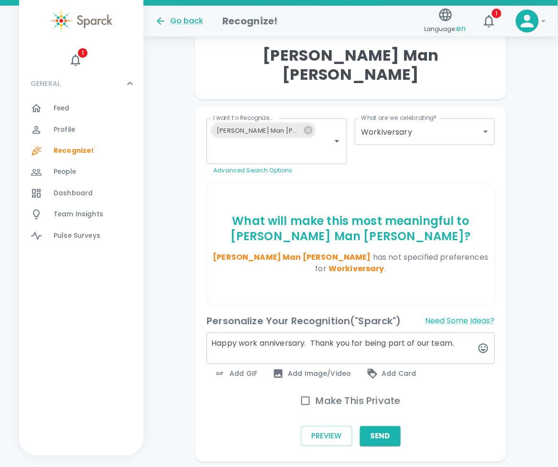
scroll to position [159, 0]
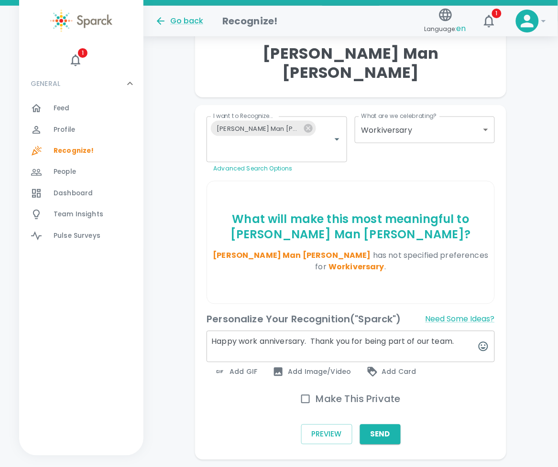
type textarea "Happy work anniversary. Thank you for being part of our team."
click at [227, 367] on span "Add GIF" at bounding box center [235, 372] width 43 height 11
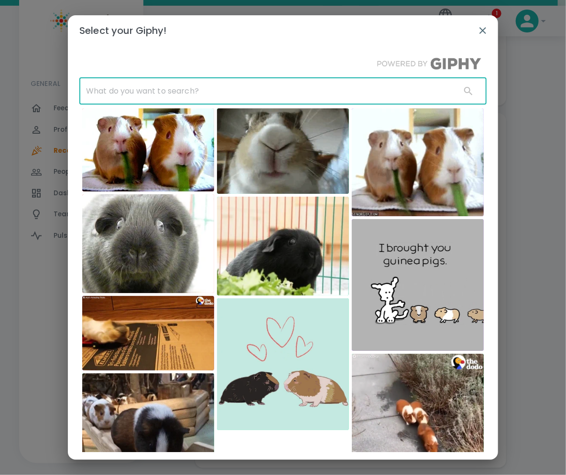
click at [151, 93] on input "text" at bounding box center [266, 91] width 374 height 27
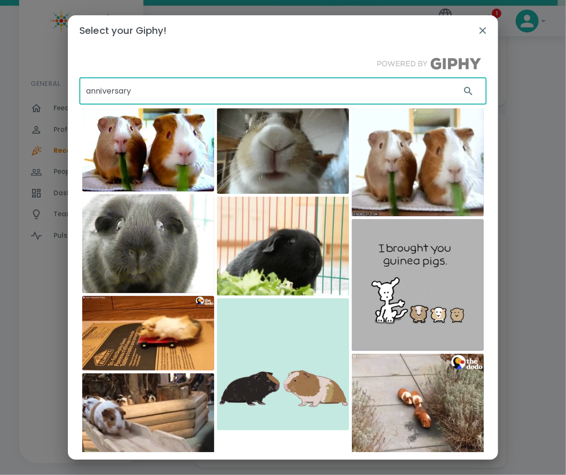
type input "anniversary"
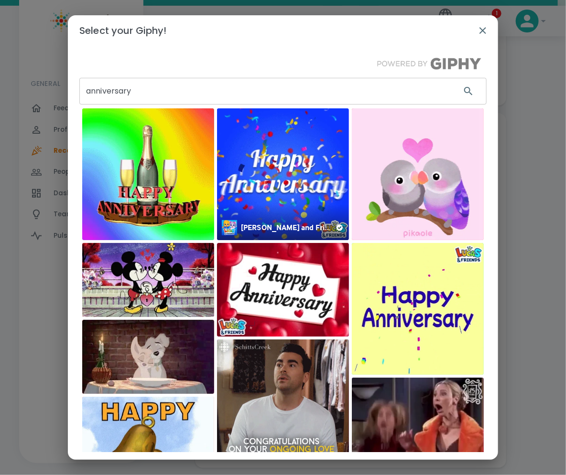
click at [249, 192] on img at bounding box center [283, 174] width 132 height 132
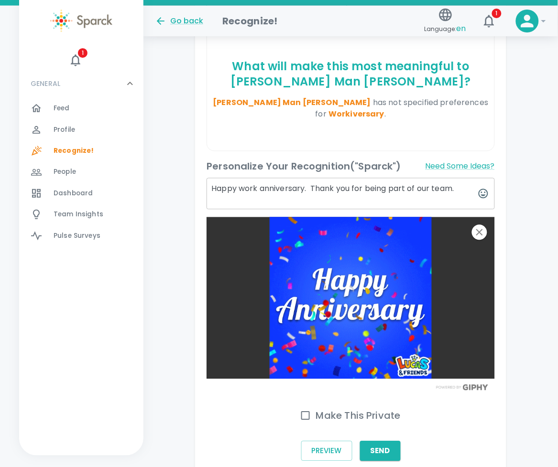
scroll to position [313, 0]
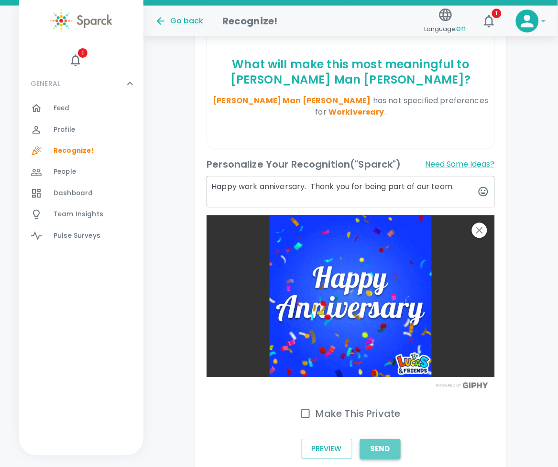
click at [386, 440] on button "Send" at bounding box center [380, 450] width 41 height 20
